Goal: Check status

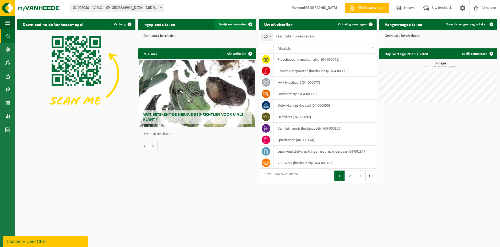
click at [238, 24] on span "Bekijk uw kalender" at bounding box center [233, 24] width 28 height 3
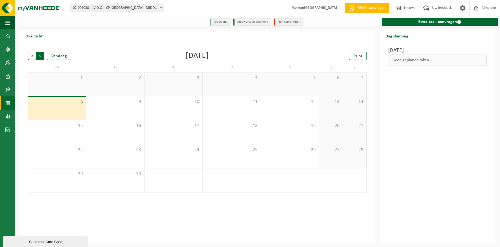
click at [32, 57] on span "Vorige" at bounding box center [32, 56] width 8 height 8
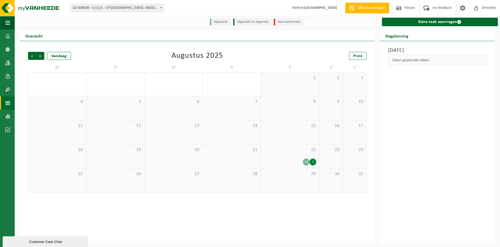
click at [302, 154] on div "22 12 1" at bounding box center [290, 156] width 58 height 24
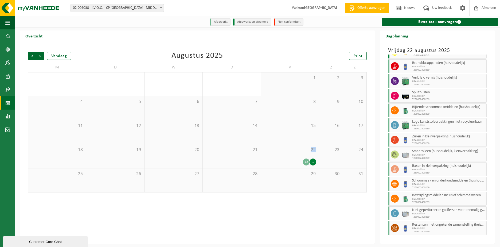
scroll to position [26, 0]
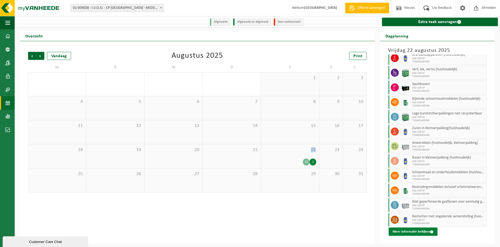
click at [417, 232] on button "Meer informatie bekijken" at bounding box center [413, 231] width 49 height 9
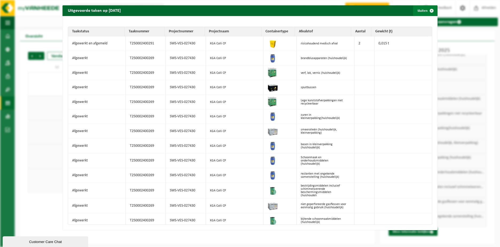
click at [429, 10] on span "button" at bounding box center [432, 10] width 11 height 11
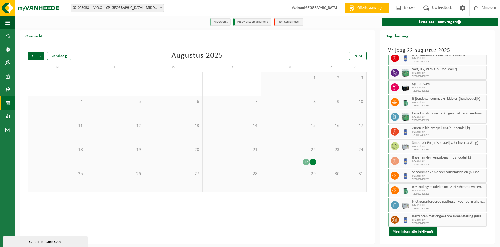
click at [117, 79] on span "29" at bounding box center [115, 78] width 53 height 6
